Goal: Find specific page/section: Find specific page/section

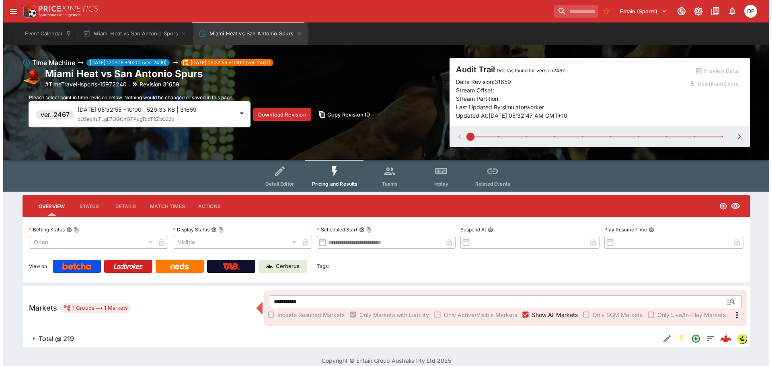
scroll to position [8, 0]
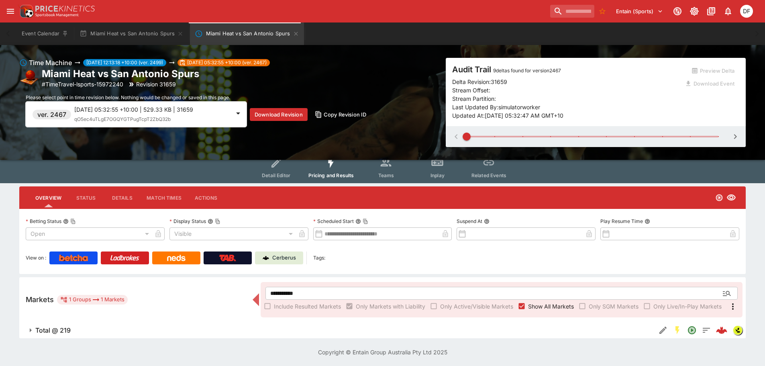
click at [219, 114] on div "2025-10-09 05:32:55 +10:00 | 529.33 KB | 31659 qO5ec4uTLgE7OGQYGTPugTcpT2ZbQ32b" at bounding box center [152, 114] width 156 height 18
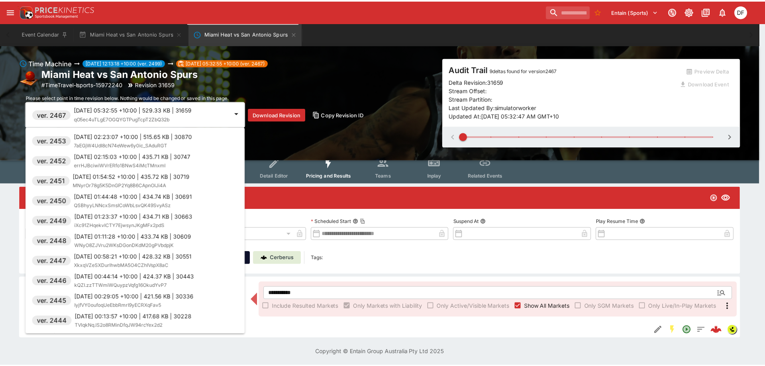
scroll to position [924, 0]
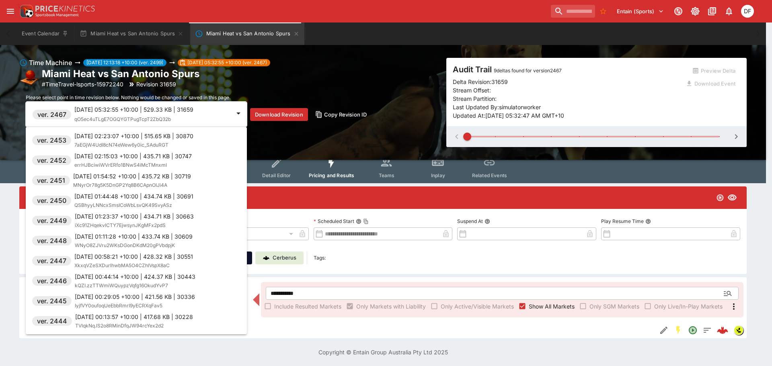
click at [164, 214] on p "2025-10-09 01:23:37 +10:00 | 434.71 KB | 30663" at bounding box center [134, 216] width 119 height 8
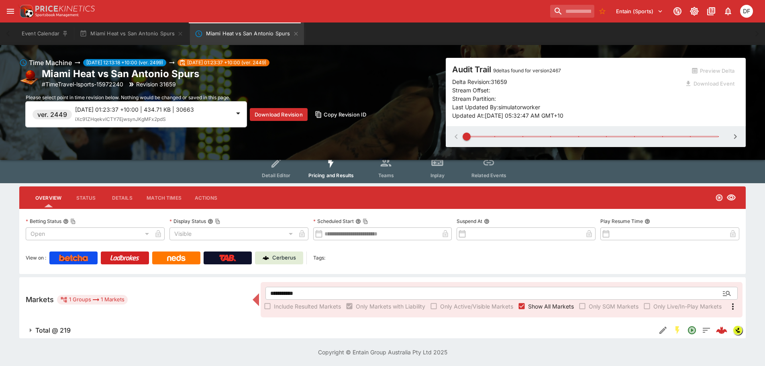
scroll to position [0, 0]
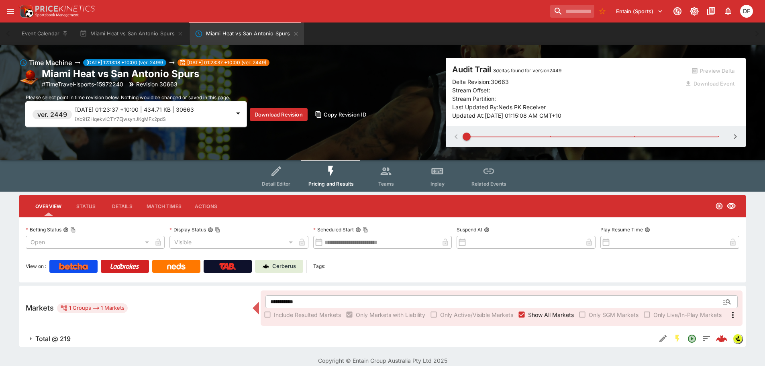
click at [72, 337] on span "Total @ 219" at bounding box center [342, 339] width 614 height 8
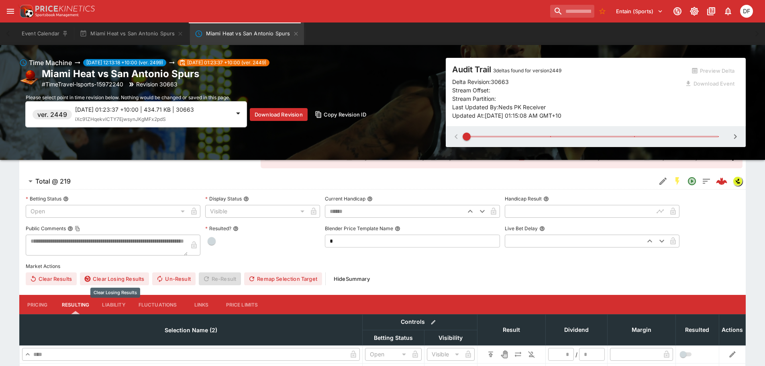
scroll to position [219, 0]
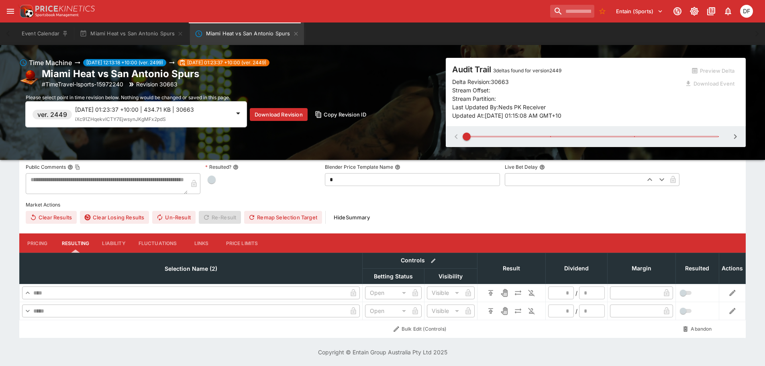
click at [25, 247] on button "Pricing" at bounding box center [37, 242] width 36 height 19
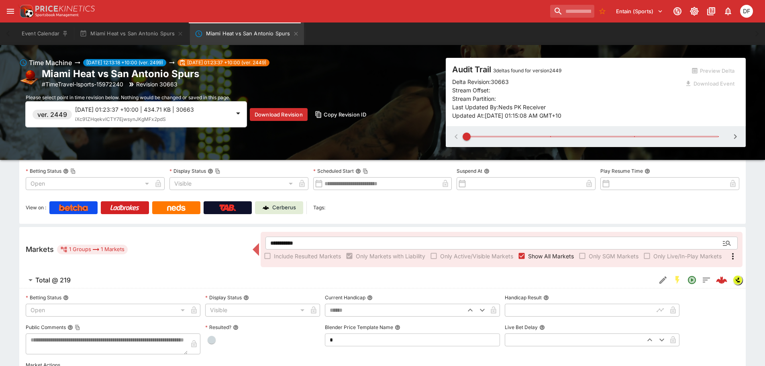
scroll to position [58, 0]
click at [537, 137] on span at bounding box center [593, 137] width 252 height 12
click at [564, 137] on span at bounding box center [593, 137] width 252 height 12
click at [605, 135] on span at bounding box center [593, 137] width 252 height 12
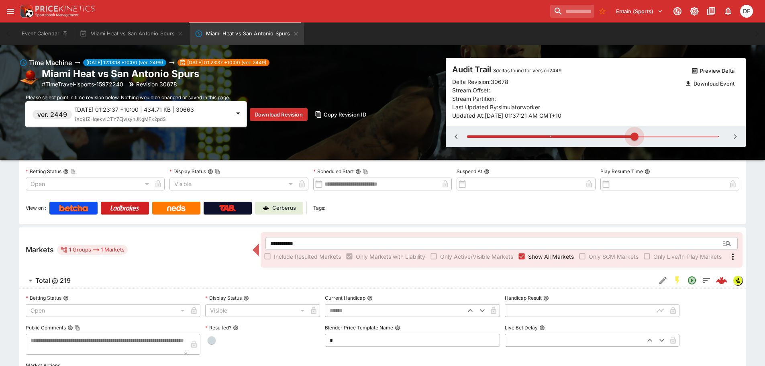
click at [665, 135] on span at bounding box center [593, 137] width 252 height 12
click at [694, 134] on span at bounding box center [593, 137] width 252 height 12
click at [737, 136] on div at bounding box center [596, 136] width 300 height 21
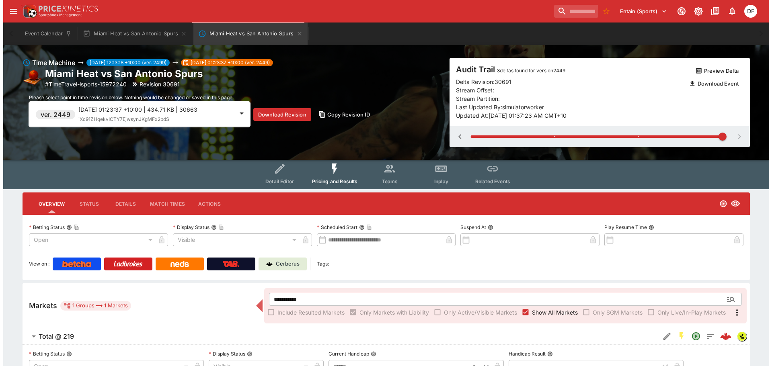
scroll to position [0, 0]
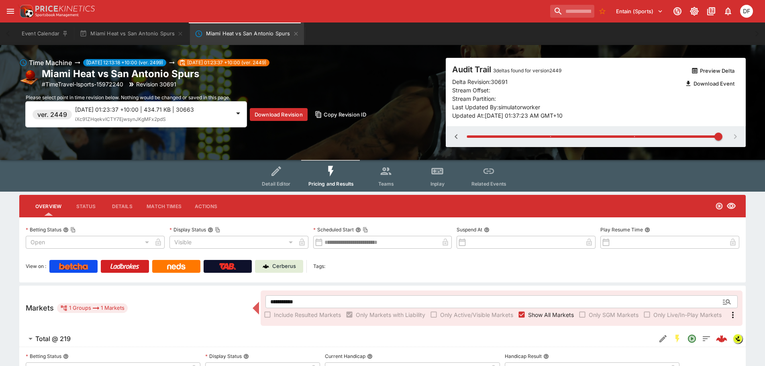
click at [164, 123] on div "2025-10-09 01:23:37 +10:00 | 434.71 KB | 30663 iXc91ZHqekvICTY7EjwsynJKgMFx2pdS" at bounding box center [152, 114] width 155 height 18
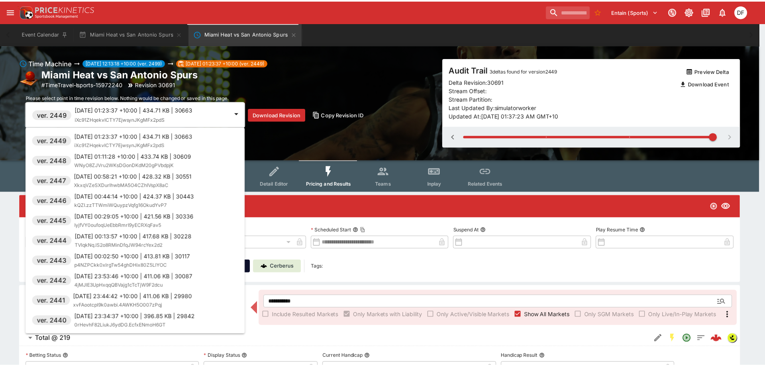
scroll to position [964, 0]
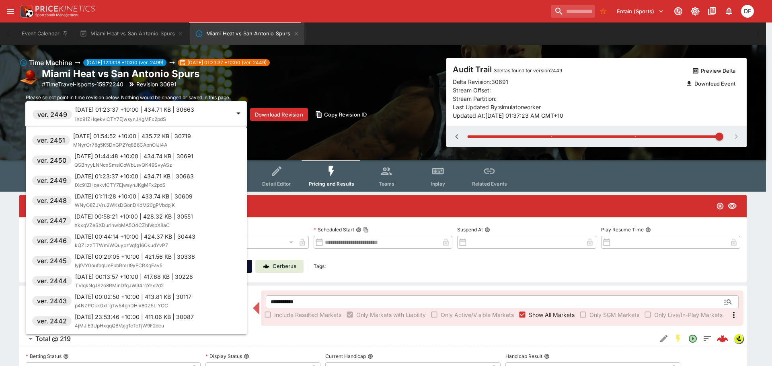
click at [151, 163] on span "QSBhyyLNNcxSmsICoWbLsvQK49SvyASz" at bounding box center [123, 165] width 98 height 6
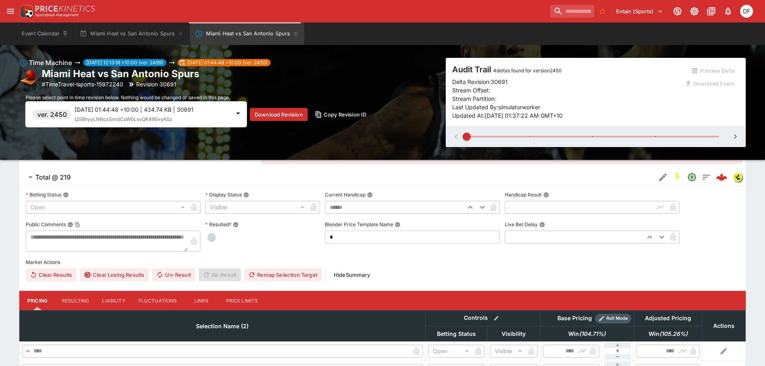
scroll to position [221, 0]
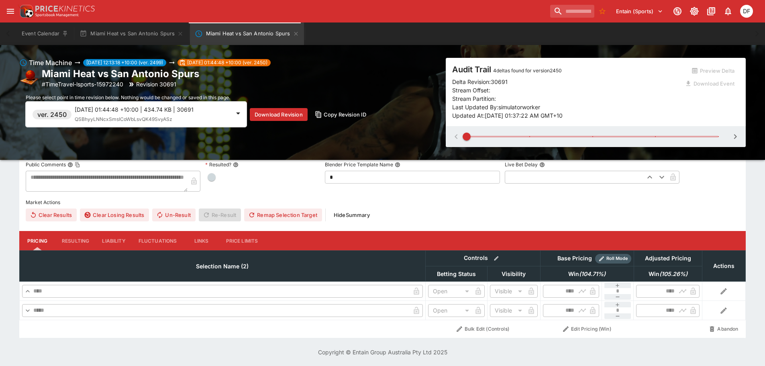
click at [618, 136] on span at bounding box center [593, 137] width 252 height 2
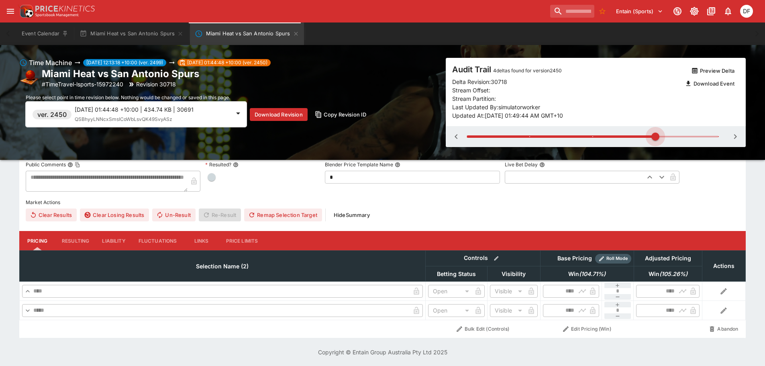
click at [644, 133] on span at bounding box center [593, 137] width 252 height 12
click at [675, 133] on span at bounding box center [593, 137] width 252 height 12
type input "*"
click at [699, 133] on span at bounding box center [593, 137] width 252 height 12
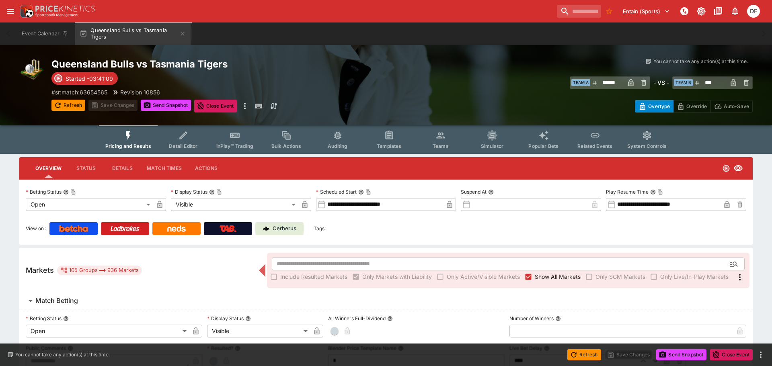
type input "**********"
type input "*******"
type input "**********"
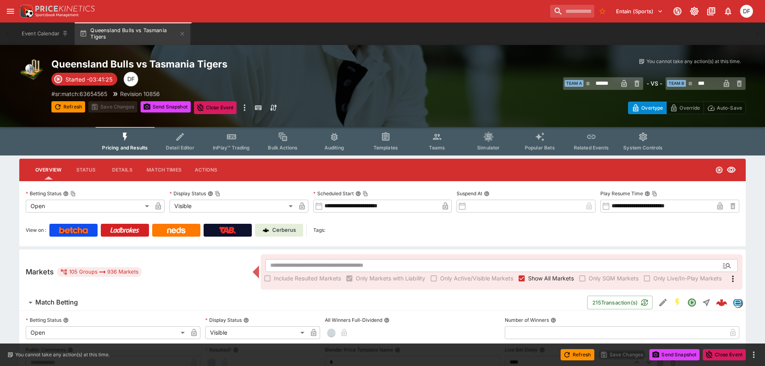
click at [282, 225] on link "Cerberus" at bounding box center [279, 230] width 48 height 13
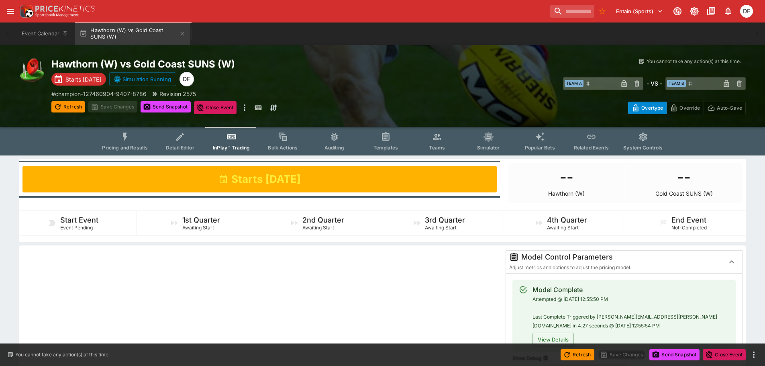
scroll to position [321, 0]
